Goal: Information Seeking & Learning: Stay updated

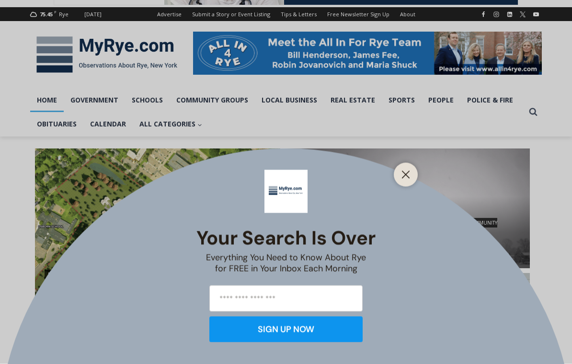
scroll to position [119, 0]
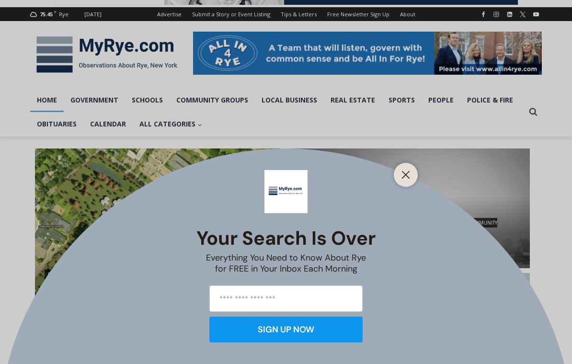
click at [408, 179] on icon "Close" at bounding box center [405, 174] width 9 height 9
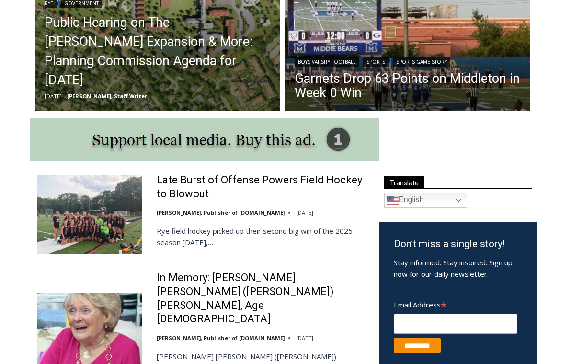
scroll to position [405, 0]
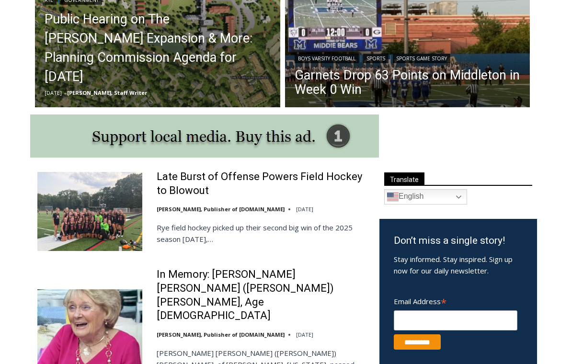
click at [312, 175] on link "Late Burst of Offense Powers Field Hockey to Blowout" at bounding box center [262, 183] width 210 height 27
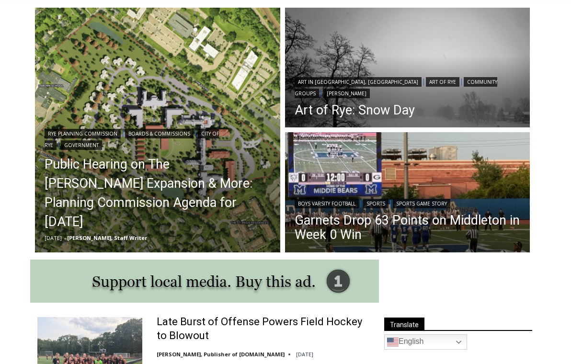
scroll to position [222, 0]
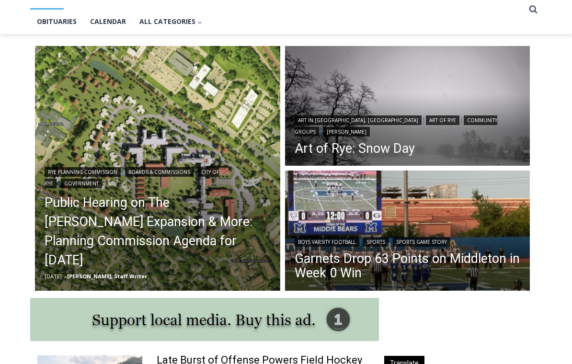
click at [187, 156] on img "Read More Public Hearing on The Osborn Expansion & More: Planning Commission Ag…" at bounding box center [157, 168] width 245 height 245
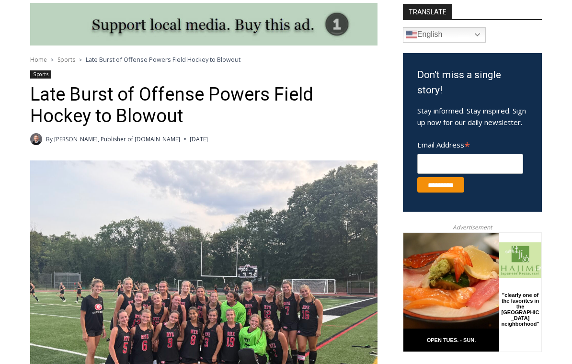
scroll to position [247, 0]
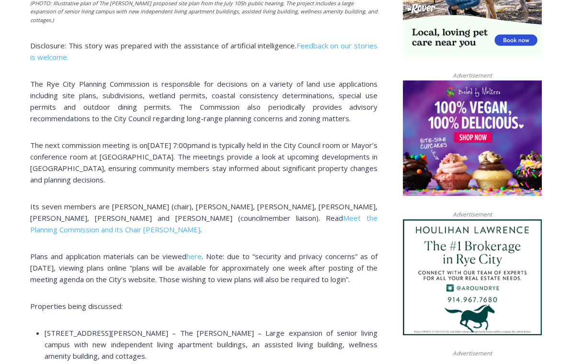
scroll to position [700, 0]
click at [194, 251] on span "here" at bounding box center [193, 256] width 15 height 10
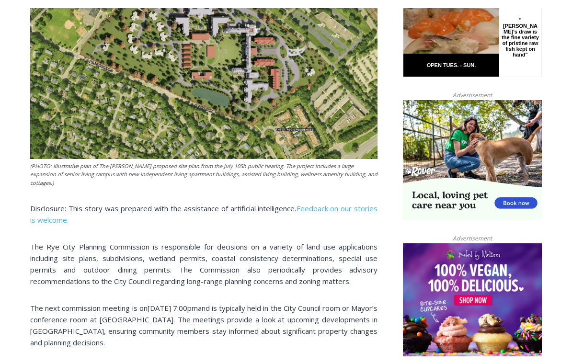
scroll to position [544, 0]
